Goal: Transaction & Acquisition: Purchase product/service

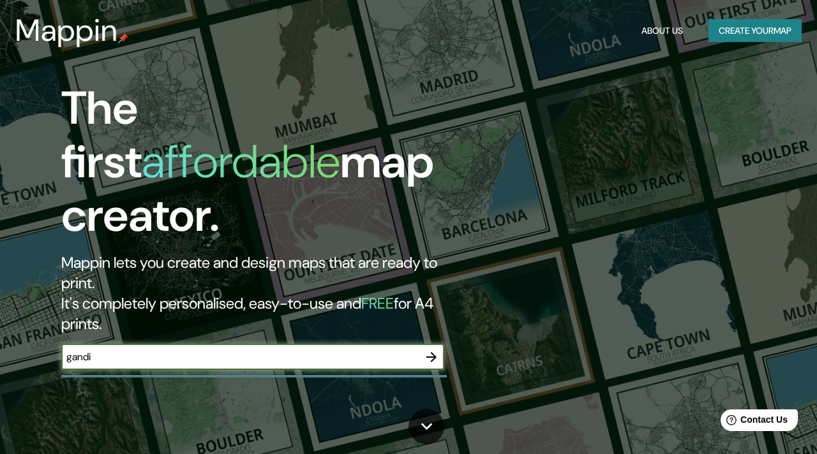
type input "gandia"
click at [427, 350] on icon "button" at bounding box center [431, 357] width 15 height 15
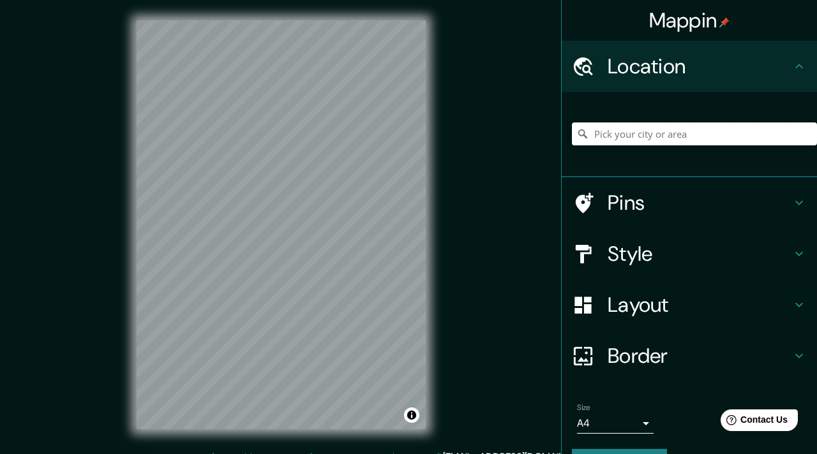
click at [613, 128] on input "Pick your city or area" at bounding box center [694, 134] width 245 height 23
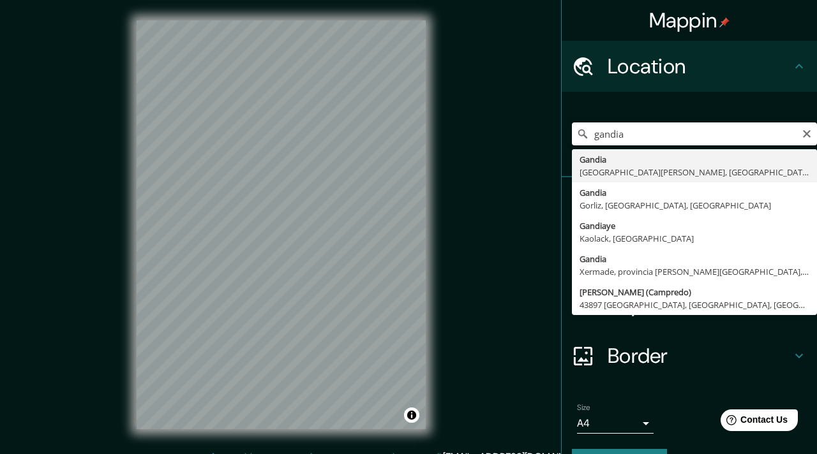
type input "[GEOGRAPHIC_DATA], [GEOGRAPHIC_DATA][PERSON_NAME], [GEOGRAPHIC_DATA]"
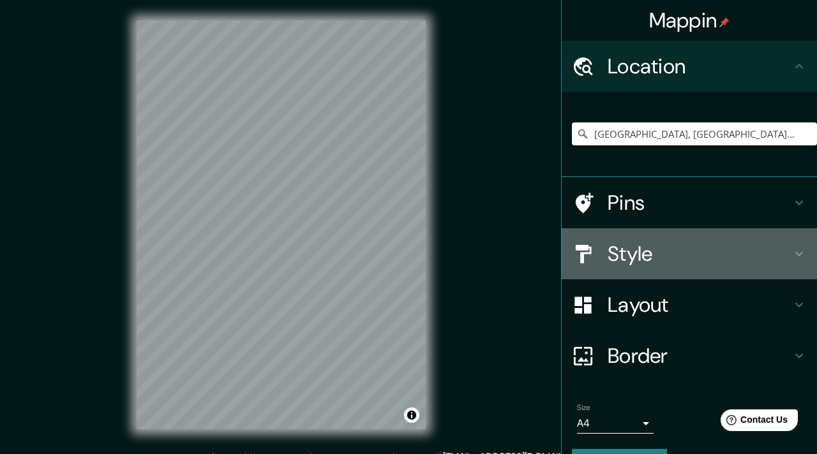
click at [721, 250] on h4 "Style" at bounding box center [699, 254] width 184 height 26
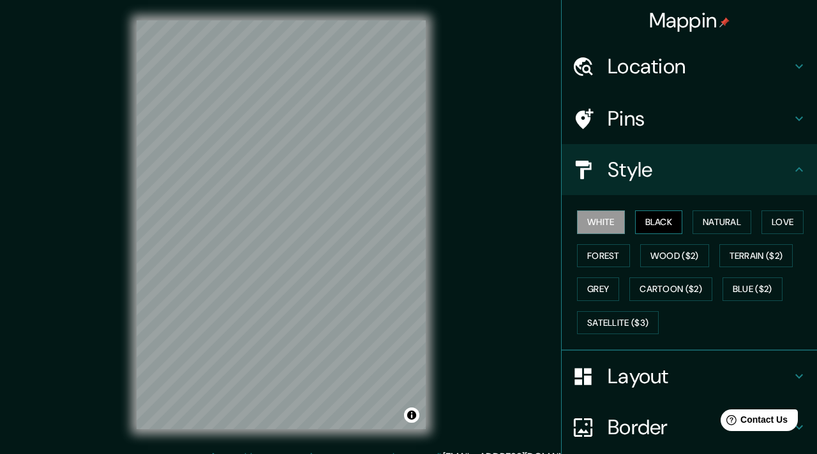
click at [664, 219] on button "Black" at bounding box center [659, 223] width 48 height 24
click at [724, 228] on button "Natural" at bounding box center [721, 223] width 59 height 24
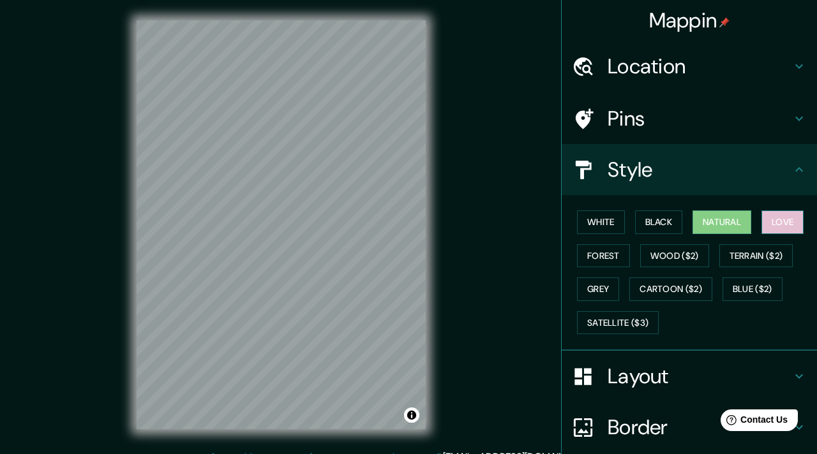
click at [785, 224] on button "Love" at bounding box center [782, 223] width 42 height 24
click at [604, 216] on button "White" at bounding box center [601, 223] width 48 height 24
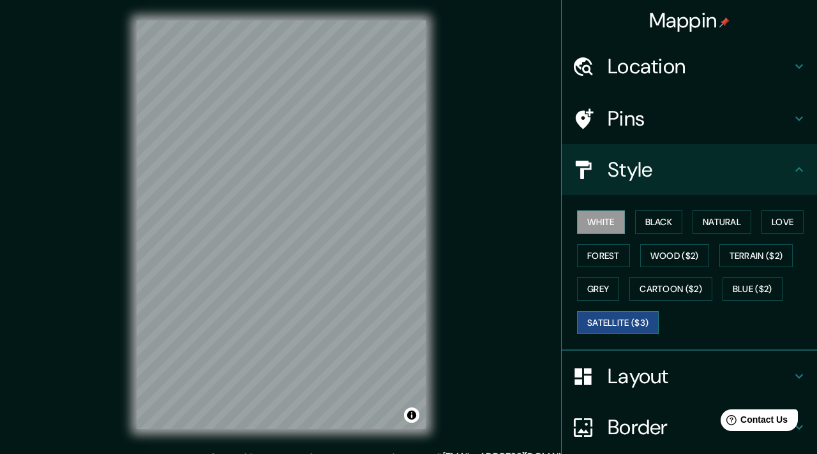
click at [620, 322] on button "Satellite ($3)" at bounding box center [618, 323] width 82 height 24
click at [606, 225] on button "White" at bounding box center [601, 223] width 48 height 24
click at [650, 383] on h4 "Layout" at bounding box center [699, 377] width 184 height 26
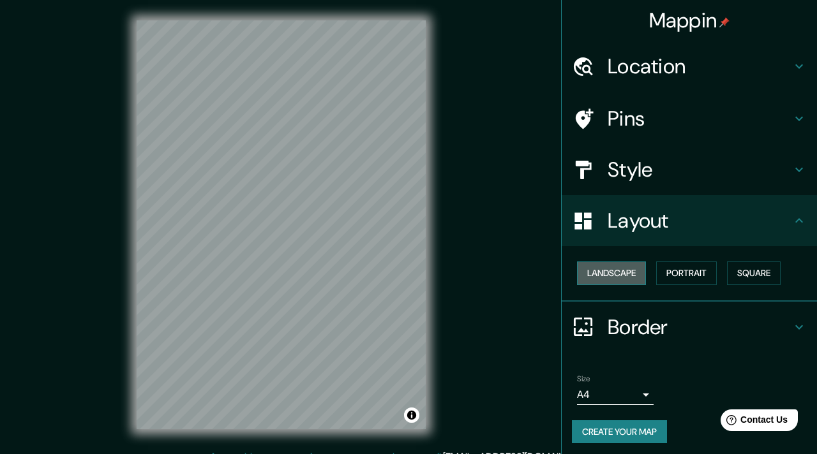
click at [617, 275] on button "Landscape" at bounding box center [611, 274] width 69 height 24
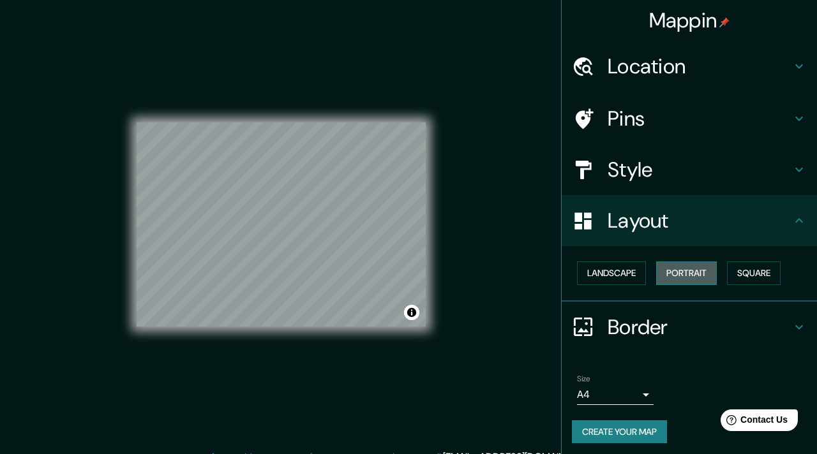
click at [682, 278] on button "Portrait" at bounding box center [686, 274] width 61 height 24
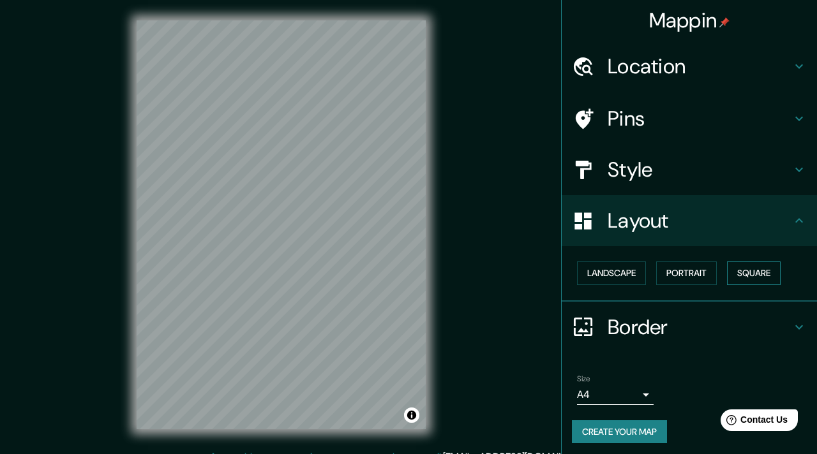
click at [748, 278] on button "Square" at bounding box center [754, 274] width 54 height 24
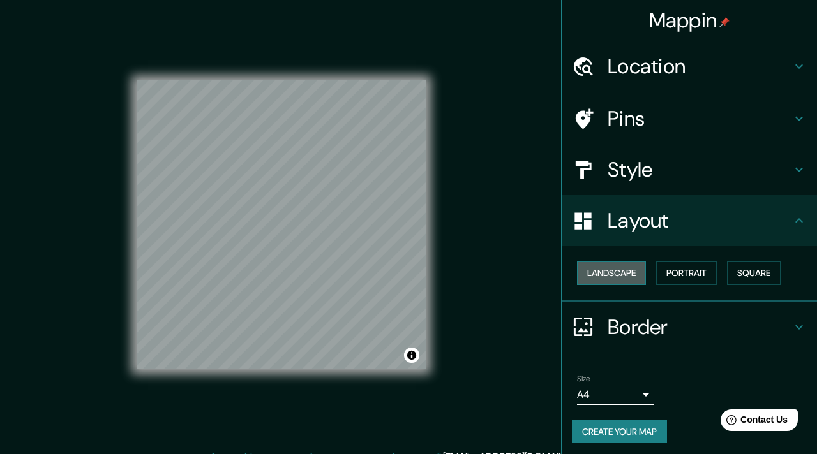
click at [635, 271] on button "Landscape" at bounding box center [611, 274] width 69 height 24
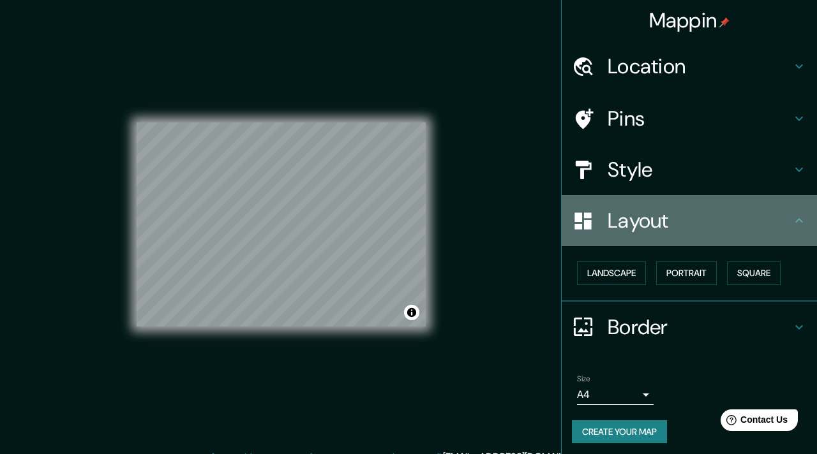
click at [632, 230] on h4 "Layout" at bounding box center [699, 221] width 184 height 26
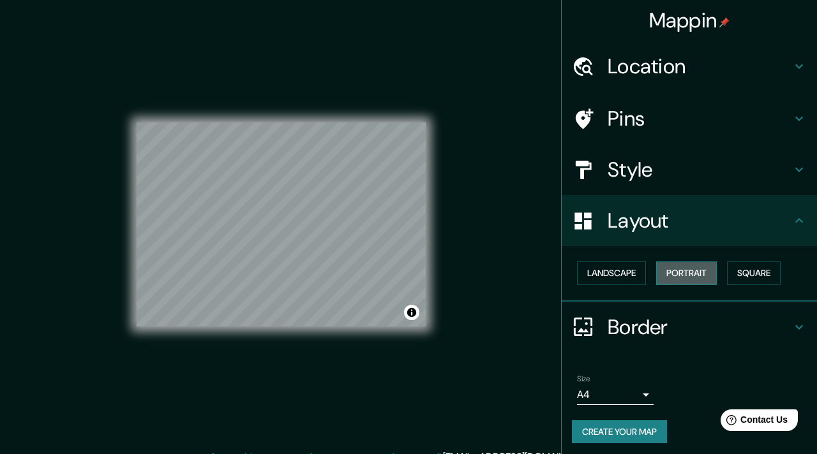
click at [687, 274] on button "Portrait" at bounding box center [686, 274] width 61 height 24
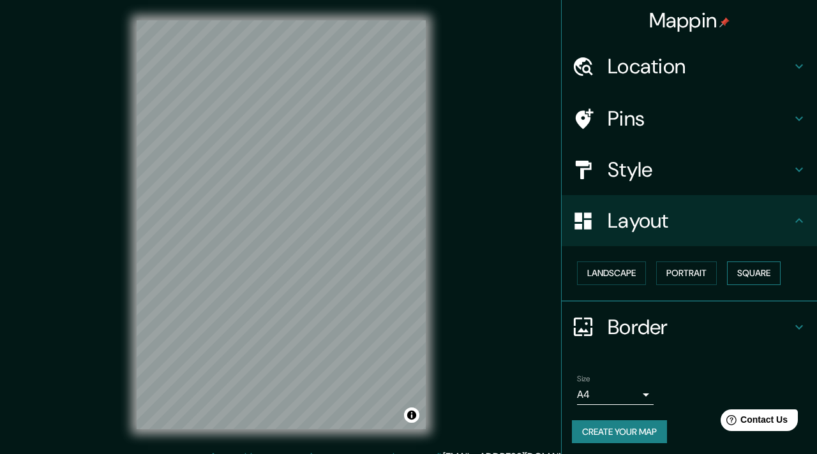
click at [750, 272] on button "Square" at bounding box center [754, 274] width 54 height 24
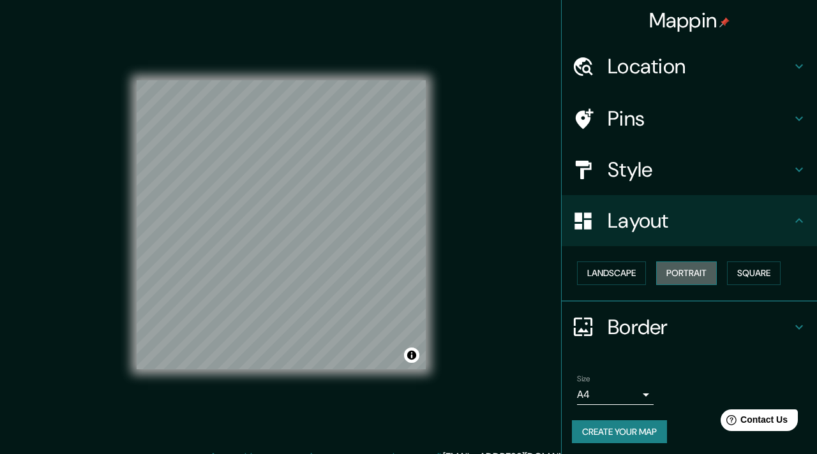
click at [694, 274] on button "Portrait" at bounding box center [686, 274] width 61 height 24
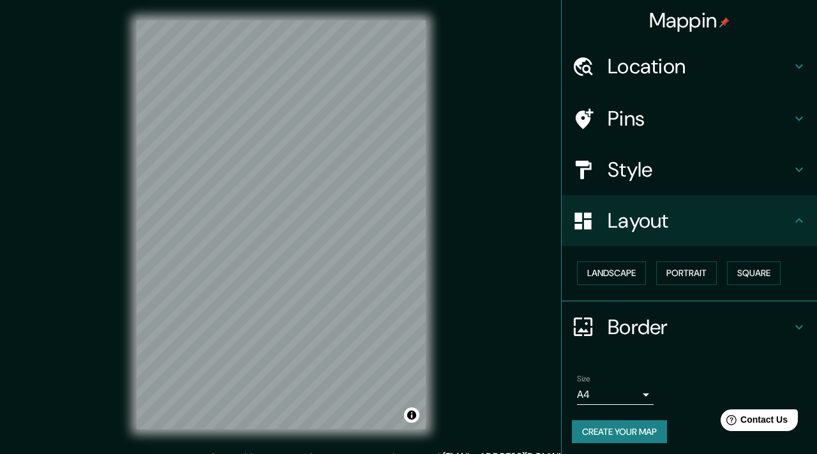
scroll to position [4, 0]
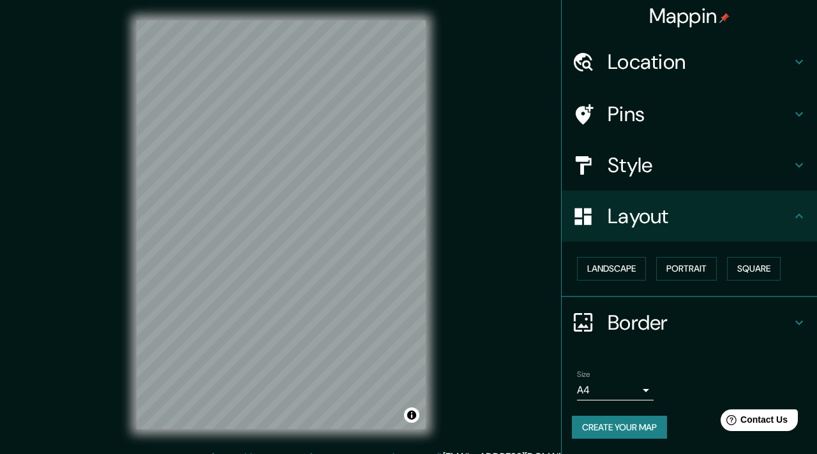
click at [679, 323] on h4 "Border" at bounding box center [699, 323] width 184 height 26
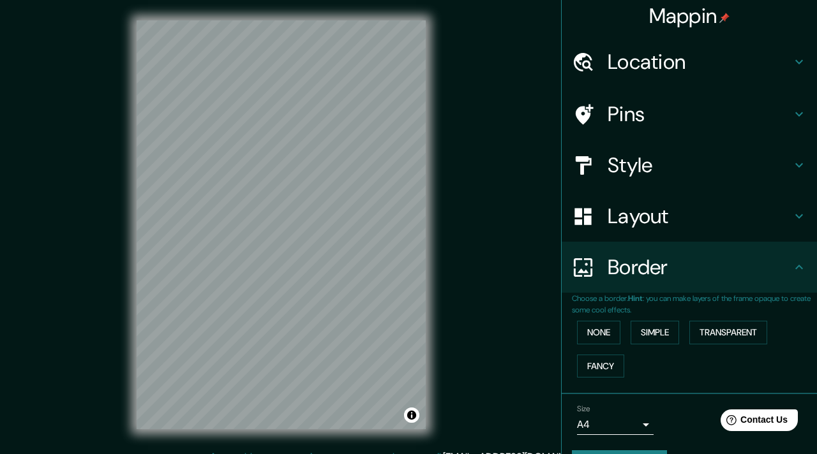
scroll to position [39, 0]
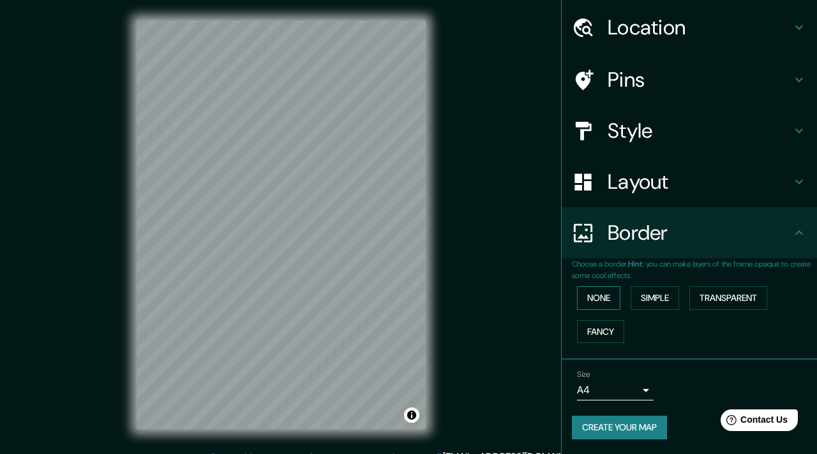
click at [590, 294] on button "None" at bounding box center [598, 298] width 43 height 24
click at [644, 303] on button "Simple" at bounding box center [654, 298] width 48 height 24
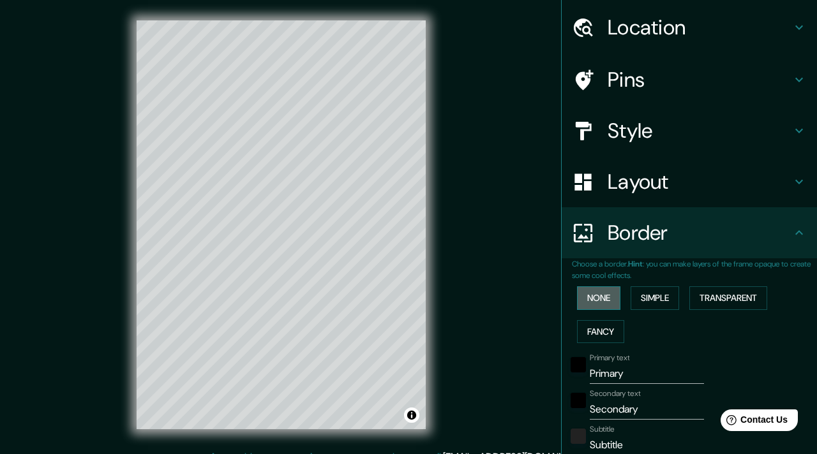
click at [603, 301] on button "None" at bounding box center [598, 298] width 43 height 24
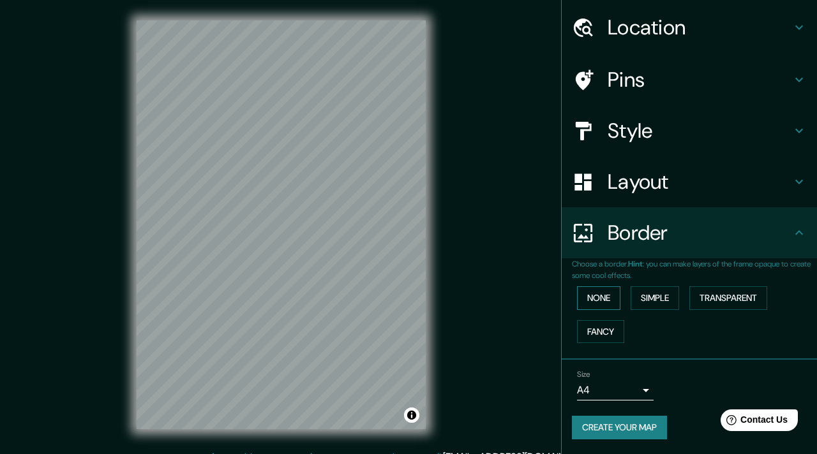
scroll to position [0, 0]
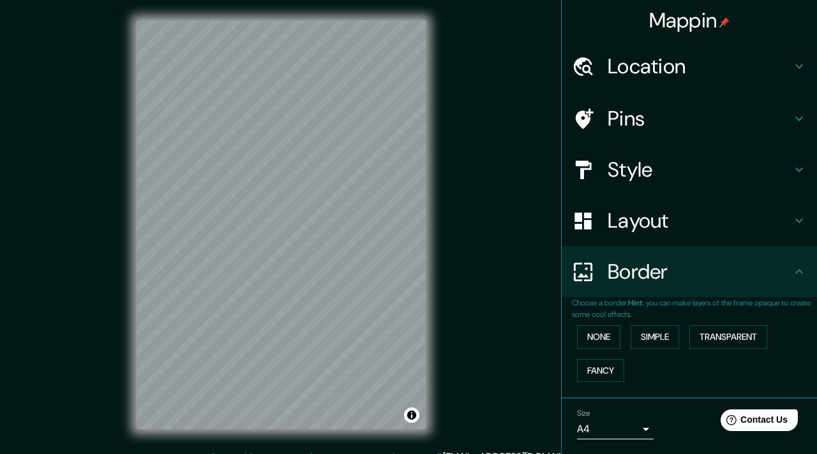
click at [644, 117] on h4 "Pins" at bounding box center [699, 119] width 184 height 26
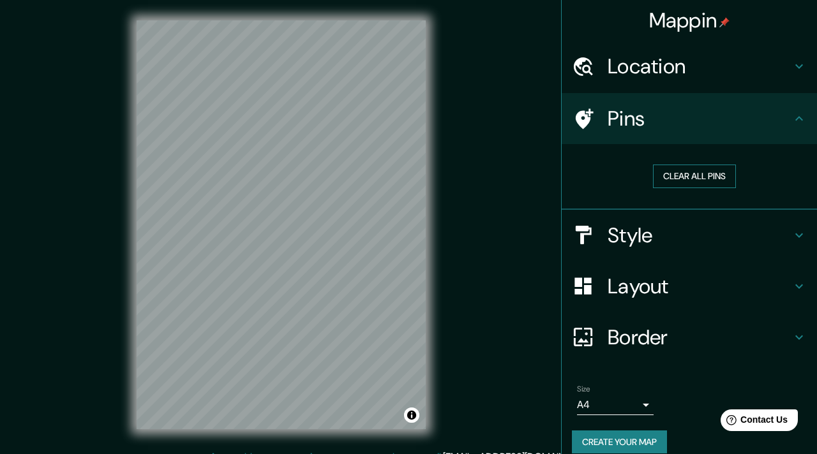
click at [678, 174] on button "Clear all pins" at bounding box center [694, 177] width 83 height 24
